Goal: Task Accomplishment & Management: Manage account settings

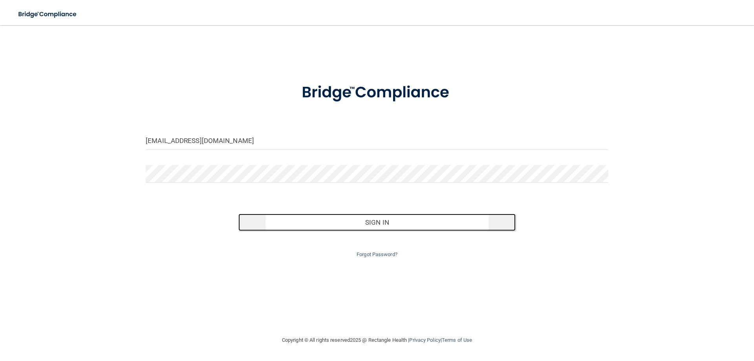
click at [355, 224] on button "Sign In" at bounding box center [377, 222] width 278 height 17
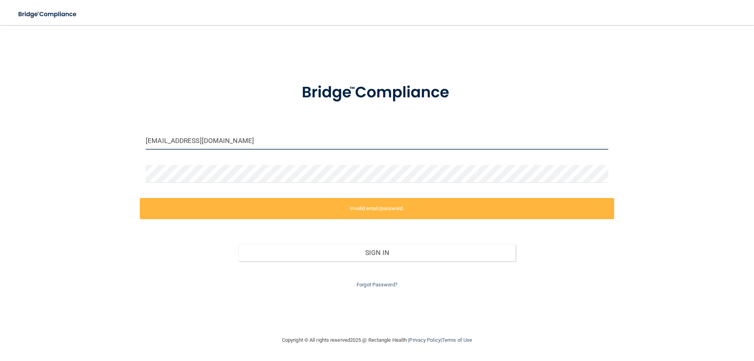
drag, startPoint x: 163, startPoint y: 141, endPoint x: 141, endPoint y: 145, distance: 22.7
click at [141, 145] on div "[EMAIL_ADDRESS][DOMAIN_NAME]" at bounding box center [377, 144] width 474 height 24
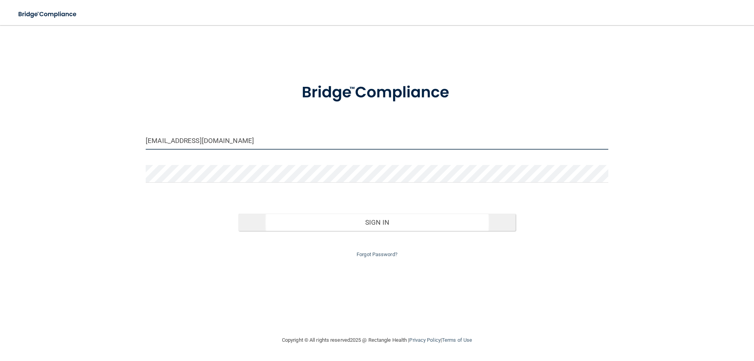
type input "[EMAIL_ADDRESS][DOMAIN_NAME]"
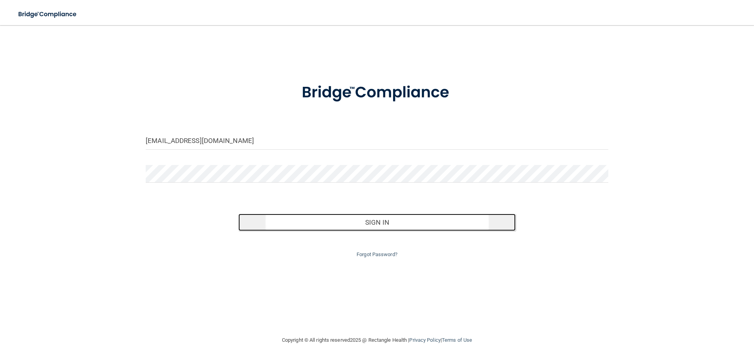
click at [343, 220] on button "Sign In" at bounding box center [377, 222] width 278 height 17
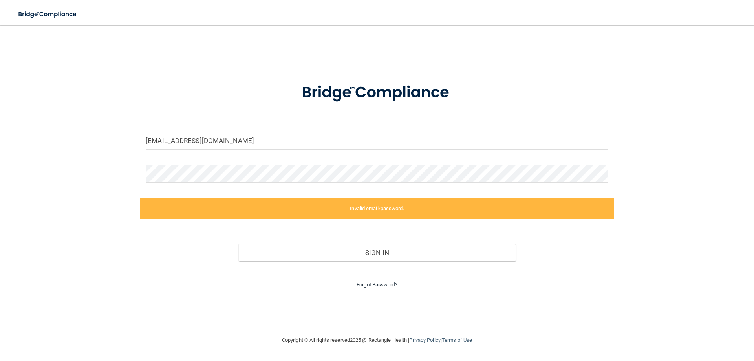
click at [379, 282] on link "Forgot Password?" at bounding box center [377, 285] width 41 height 6
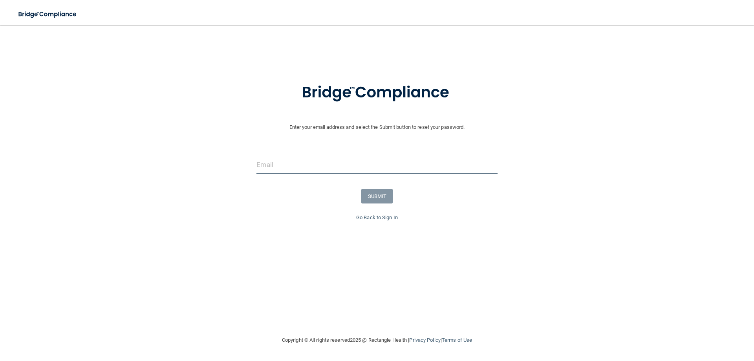
click at [275, 163] on input "email" at bounding box center [376, 165] width 241 height 18
type input "[EMAIL_ADDRESS][DOMAIN_NAME]"
click at [371, 201] on button "SUBMIT" at bounding box center [377, 196] width 32 height 15
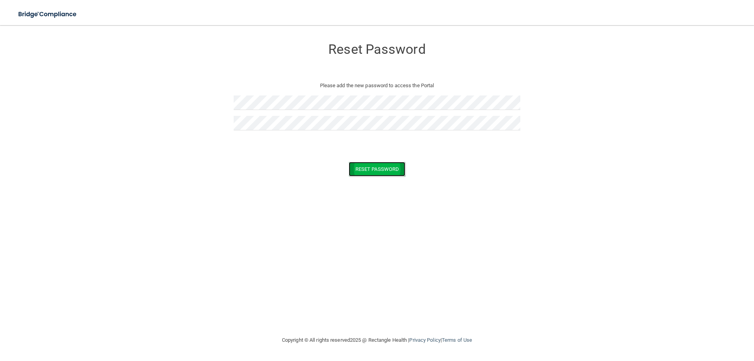
click at [375, 175] on button "Reset Password" at bounding box center [377, 169] width 57 height 15
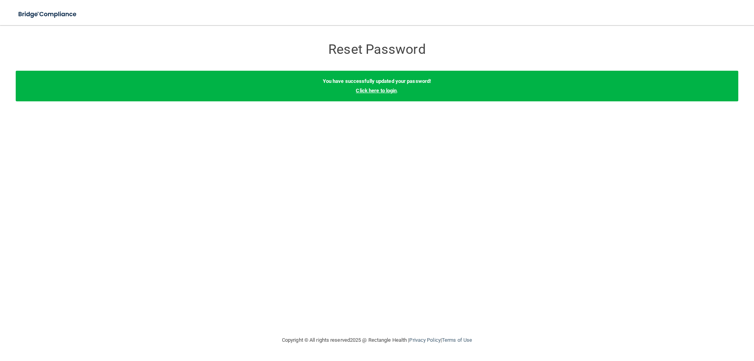
click at [384, 93] on link "Click here to login" at bounding box center [376, 91] width 41 height 6
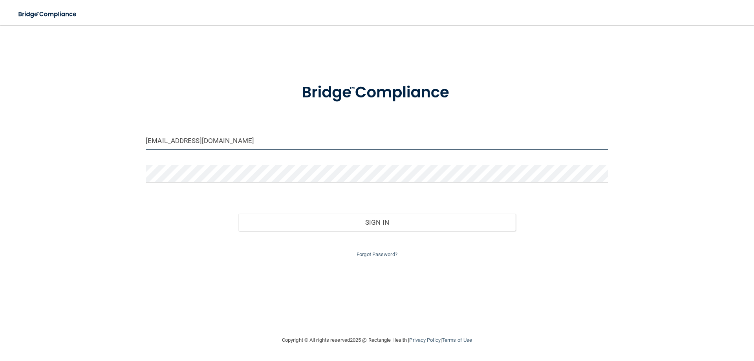
drag, startPoint x: 260, startPoint y: 139, endPoint x: 134, endPoint y: 126, distance: 126.7
click at [134, 126] on div "[EMAIL_ADDRESS][DOMAIN_NAME] Invalid email/password. You don't have permission …" at bounding box center [377, 180] width 723 height 295
type input "[EMAIL_ADDRESS][DOMAIN_NAME]"
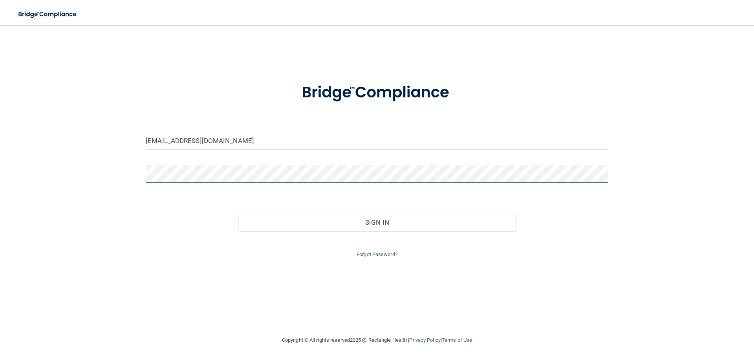
click at [238, 214] on button "Sign In" at bounding box center [377, 222] width 278 height 17
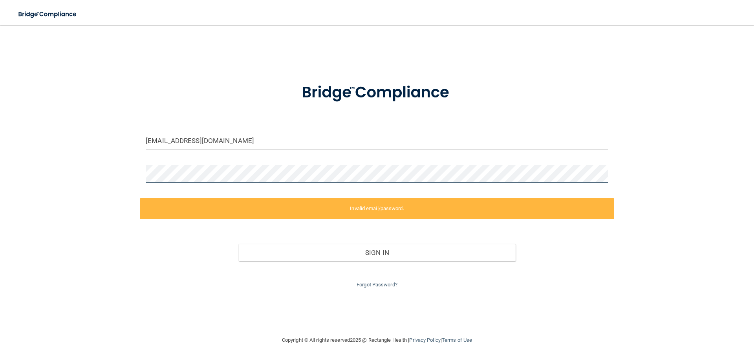
click at [119, 176] on div "[EMAIL_ADDRESS][DOMAIN_NAME] Invalid email/password. You don't have permission …" at bounding box center [377, 180] width 723 height 295
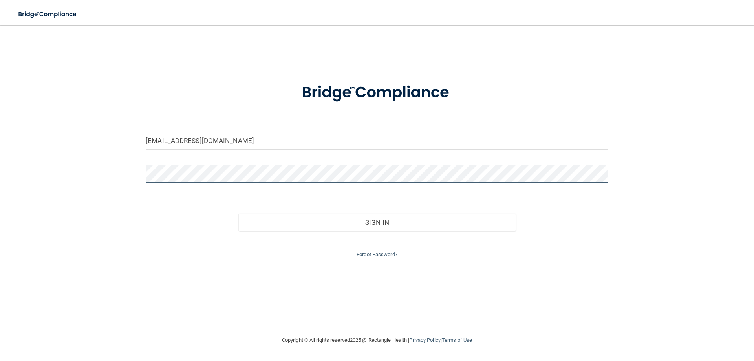
click at [238, 214] on button "Sign In" at bounding box center [377, 222] width 278 height 17
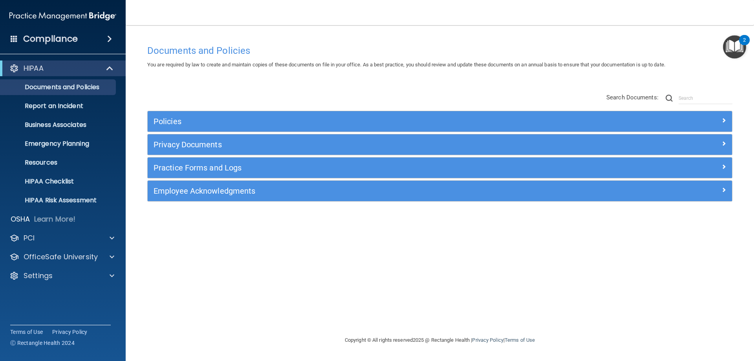
click at [110, 37] on span at bounding box center [109, 38] width 5 height 9
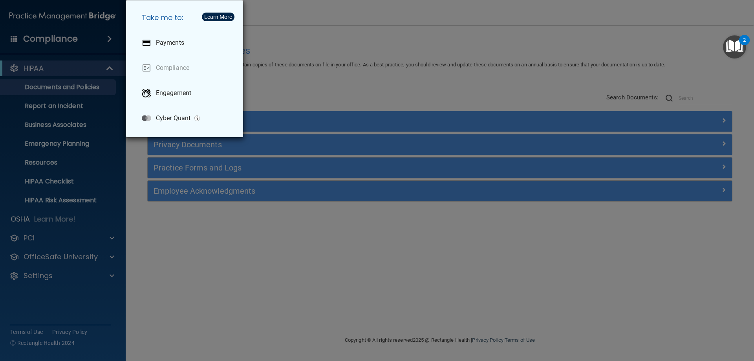
click at [331, 91] on div "Take me to: Payments Compliance Engagement Cyber Quant" at bounding box center [377, 180] width 754 height 361
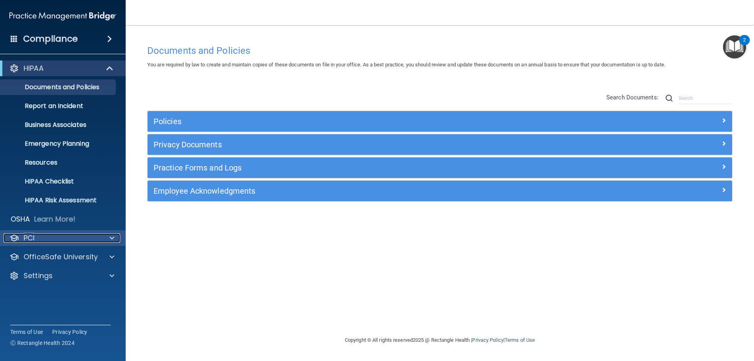
click at [51, 238] on div "PCI" at bounding box center [52, 237] width 97 height 9
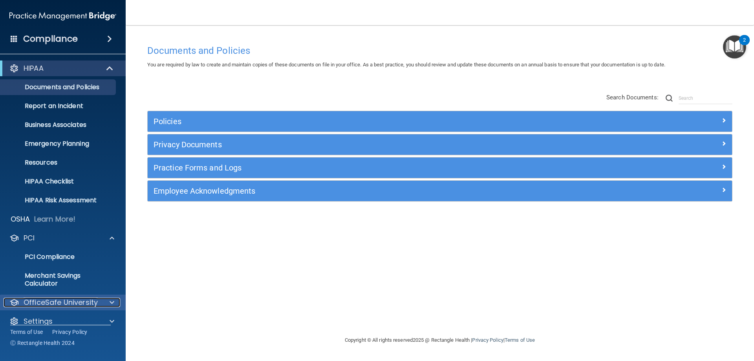
click at [81, 304] on p "OfficeSafe University" at bounding box center [61, 302] width 74 height 9
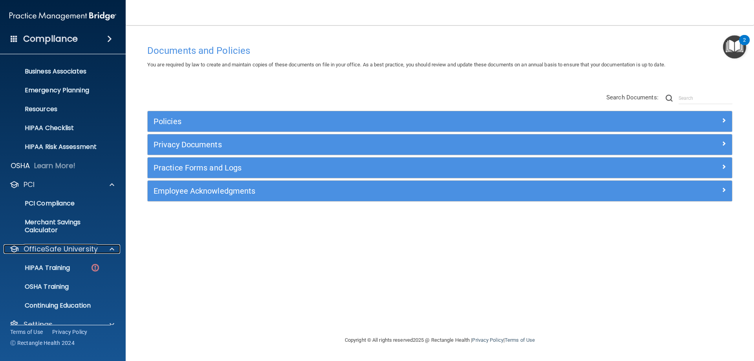
scroll to position [67, 0]
